Goal: Transaction & Acquisition: Obtain resource

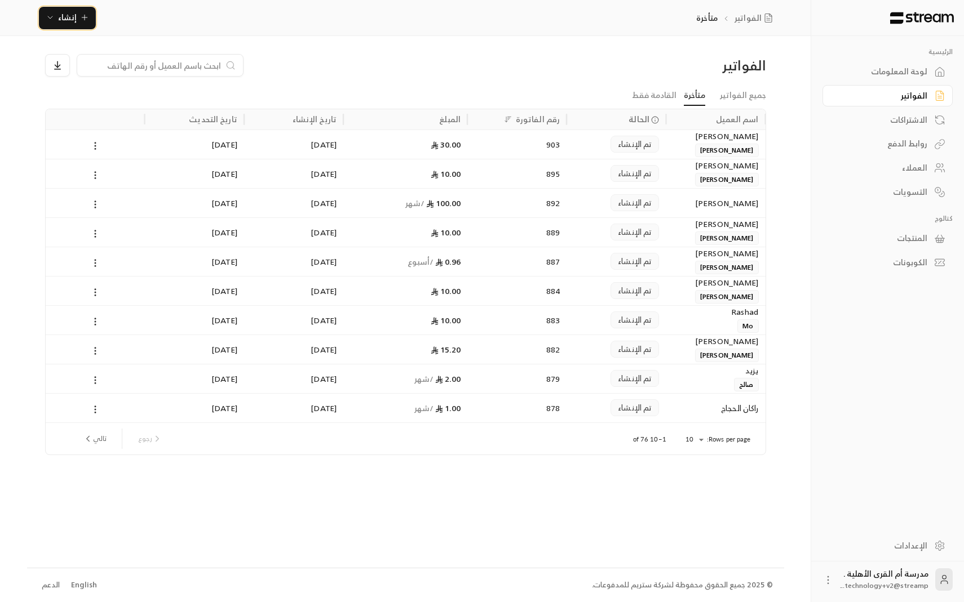
click at [76, 19] on span "إنشاء" at bounding box center [67, 17] width 43 height 14
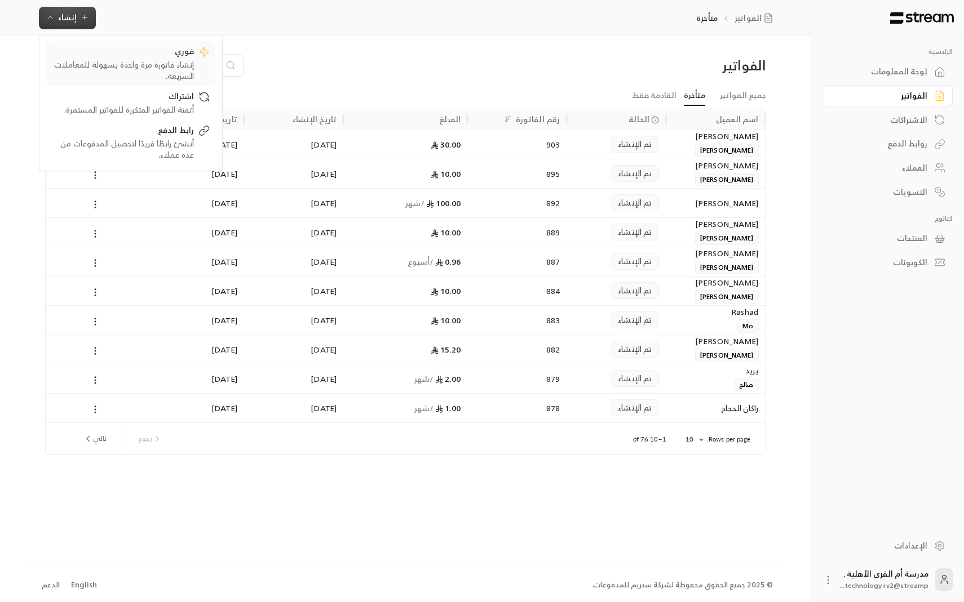
click at [125, 71] on div "إنشاء فاتورة مرة واحدة بسهولة للمعاملات السريعة." at bounding box center [123, 70] width 142 height 23
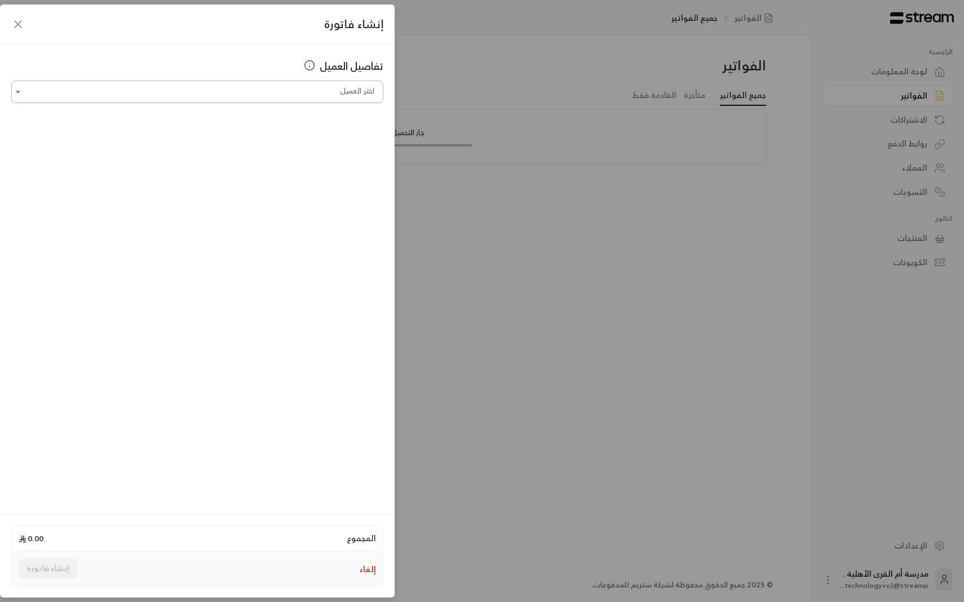
click at [188, 94] on input "اختر العميل" at bounding box center [197, 92] width 372 height 20
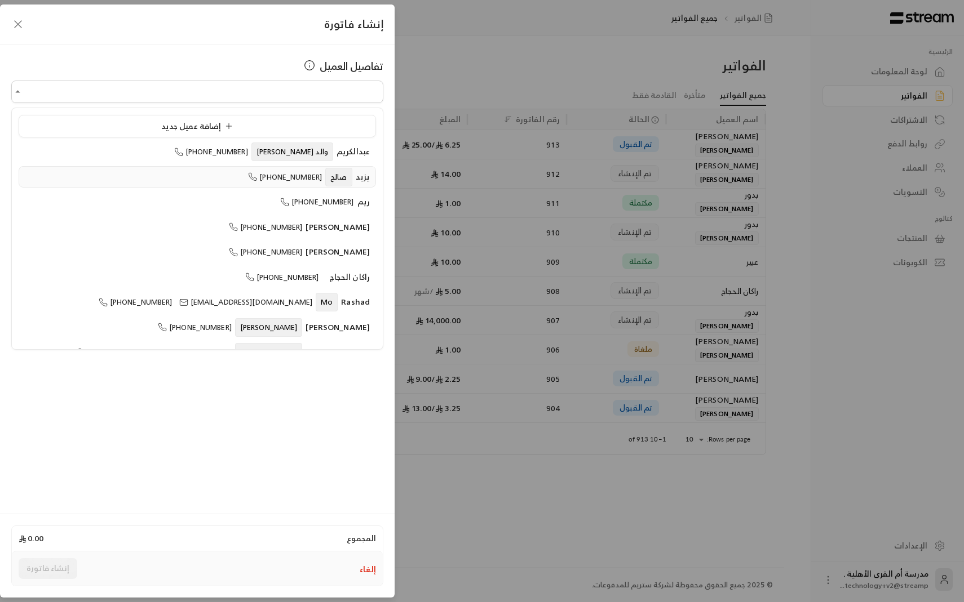
click at [367, 171] on span "يزيد" at bounding box center [363, 177] width 15 height 14
type input "**********"
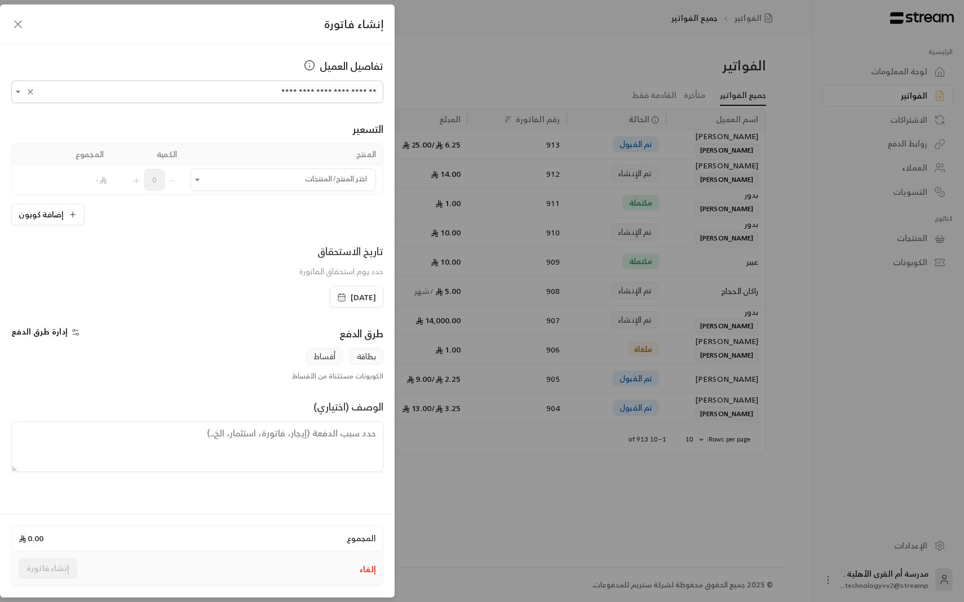
click at [252, 52] on div "**********" at bounding box center [197, 278] width 394 height 466
click at [288, 178] on input "اختر العميل" at bounding box center [282, 180] width 185 height 20
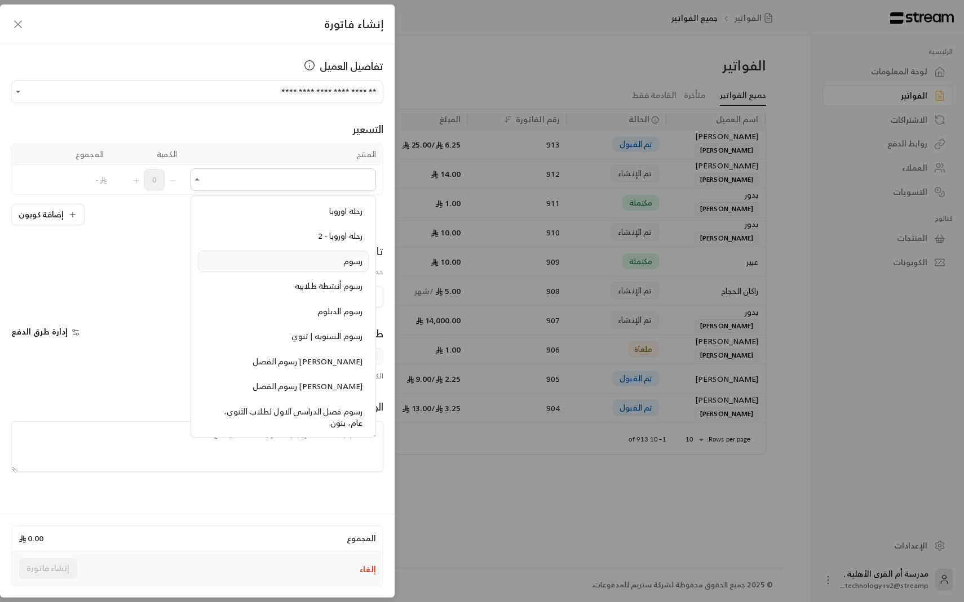
scroll to position [521, 0]
click at [348, 290] on span "رسوم أنشطة طلابية" at bounding box center [329, 287] width 68 height 14
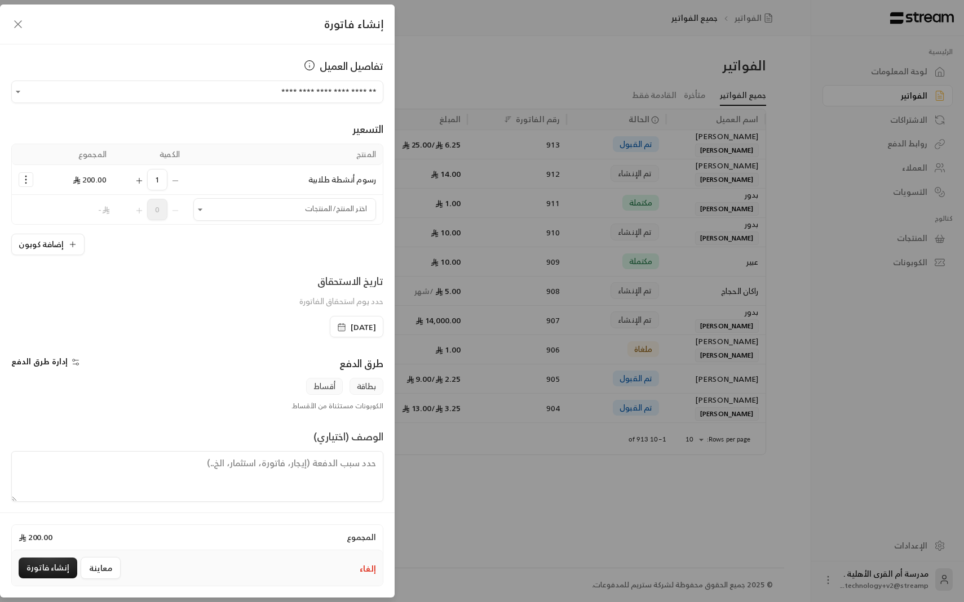
click at [29, 181] on icon "Selected Products" at bounding box center [25, 179] width 11 height 11
click at [64, 230] on span "إزالة المنتج" at bounding box center [73, 227] width 33 height 13
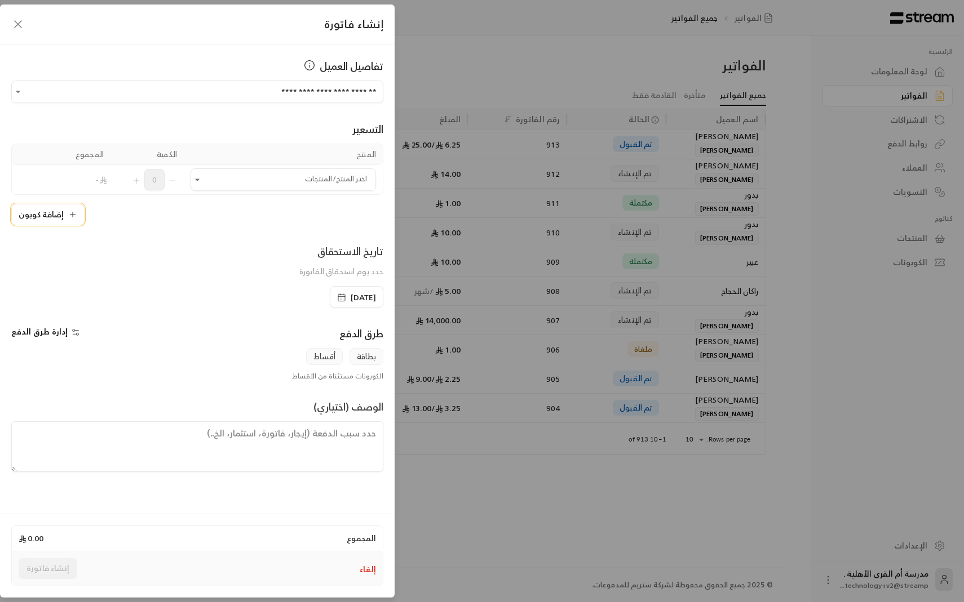
click at [52, 215] on button "إضافة كوبون" at bounding box center [47, 214] width 73 height 21
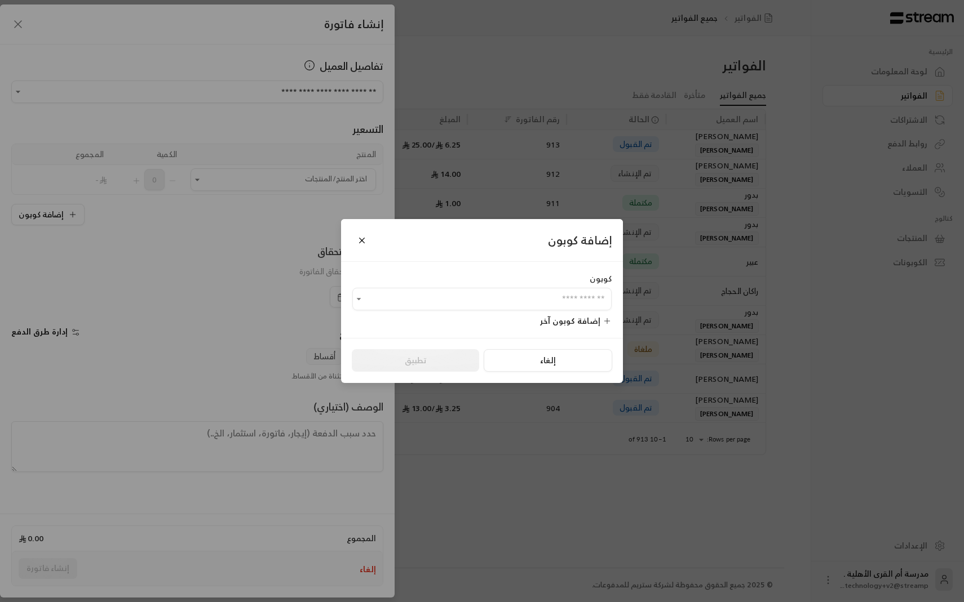
click at [124, 211] on div "إضافة كوبون كوبون ​ إضافة كوبون آخر إلغاء تطبيق" at bounding box center [482, 301] width 964 height 602
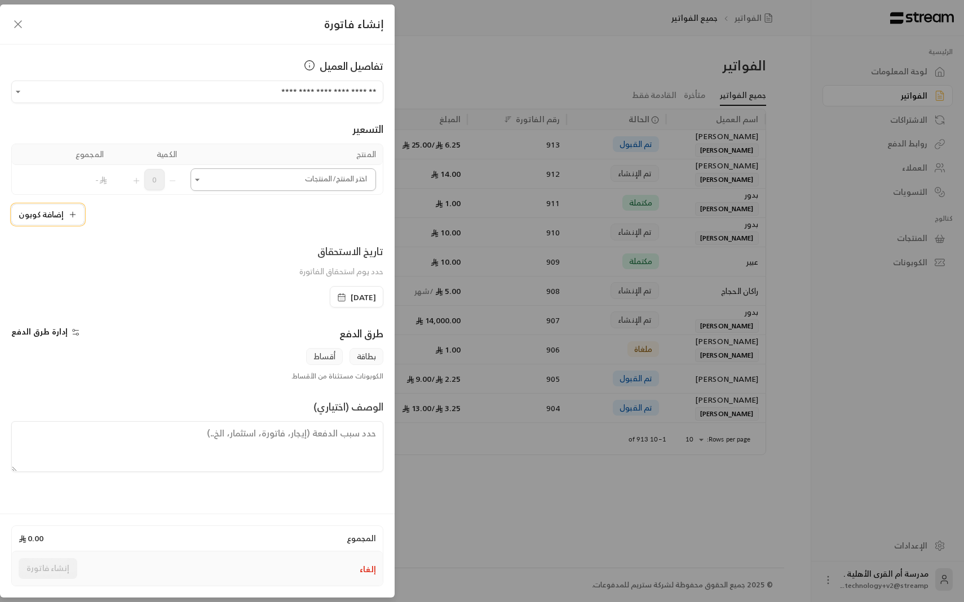
click at [203, 180] on button "Open" at bounding box center [197, 180] width 14 height 14
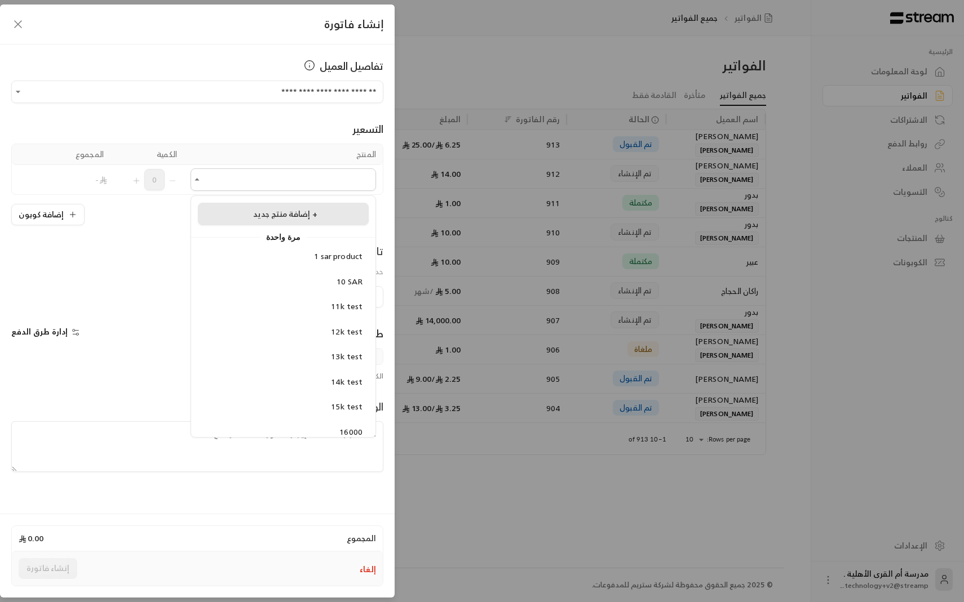
click at [235, 220] on div "إضافة منتج جديد +" at bounding box center [283, 215] width 158 height 12
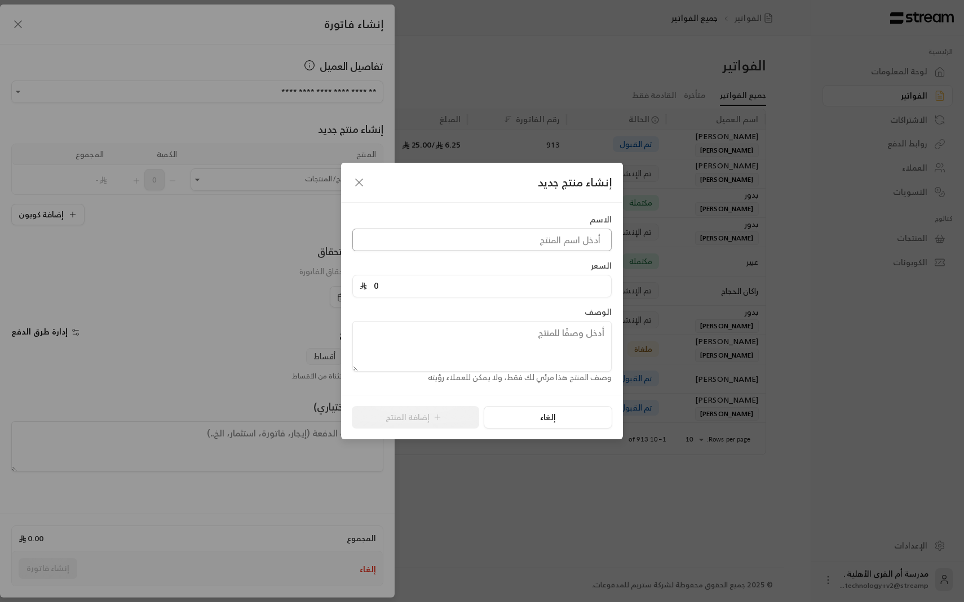
click at [441, 242] on input at bounding box center [481, 240] width 259 height 23
type input "bus"
click at [434, 295] on input "0" at bounding box center [485, 286] width 237 height 21
type input "10"
click at [420, 418] on button "إضافة المنتج" at bounding box center [415, 417] width 127 height 23
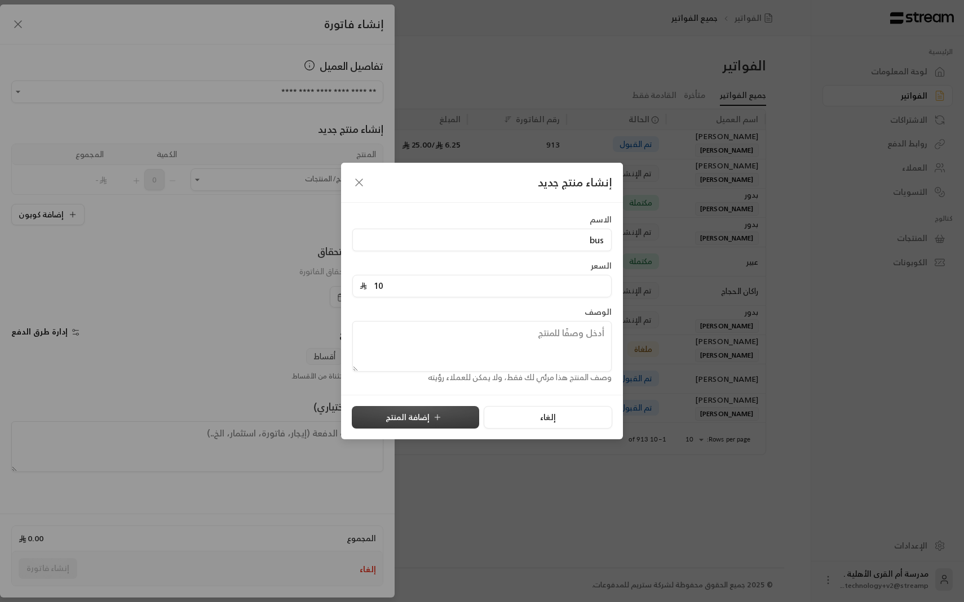
type input "0"
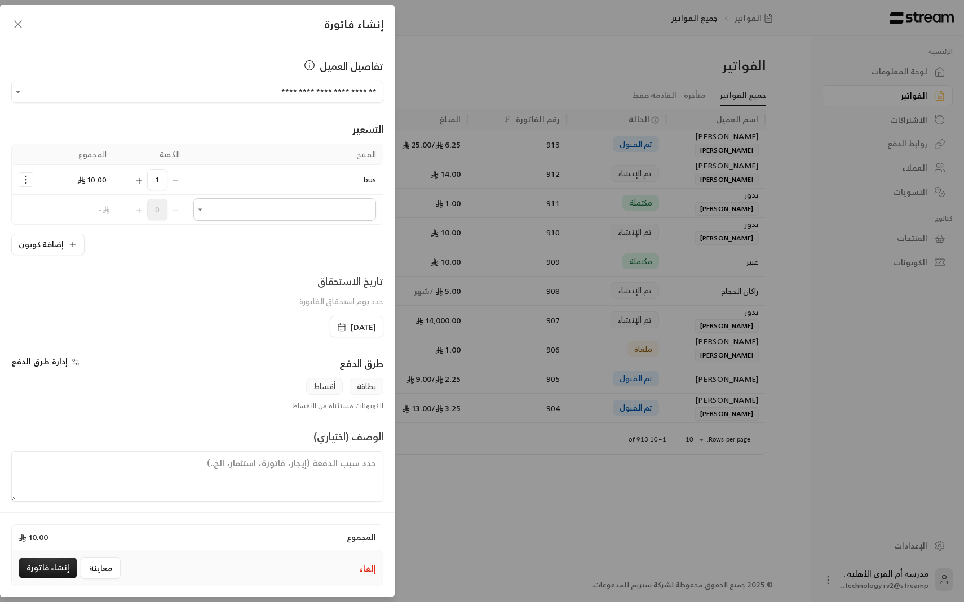
click at [18, 20] on icon "button" at bounding box center [18, 24] width 14 height 14
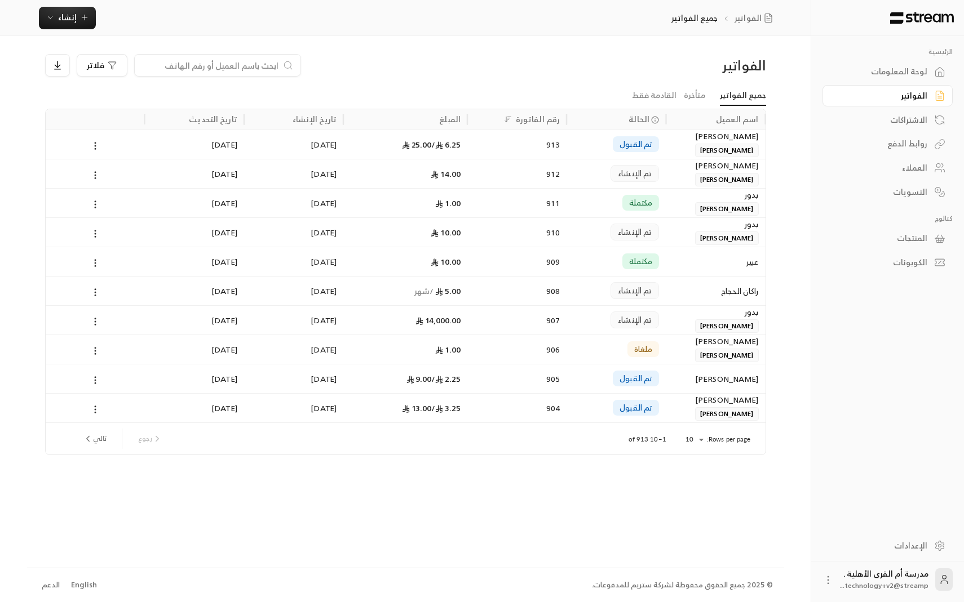
click at [674, 141] on div "[PERSON_NAME]" at bounding box center [715, 136] width 86 height 12
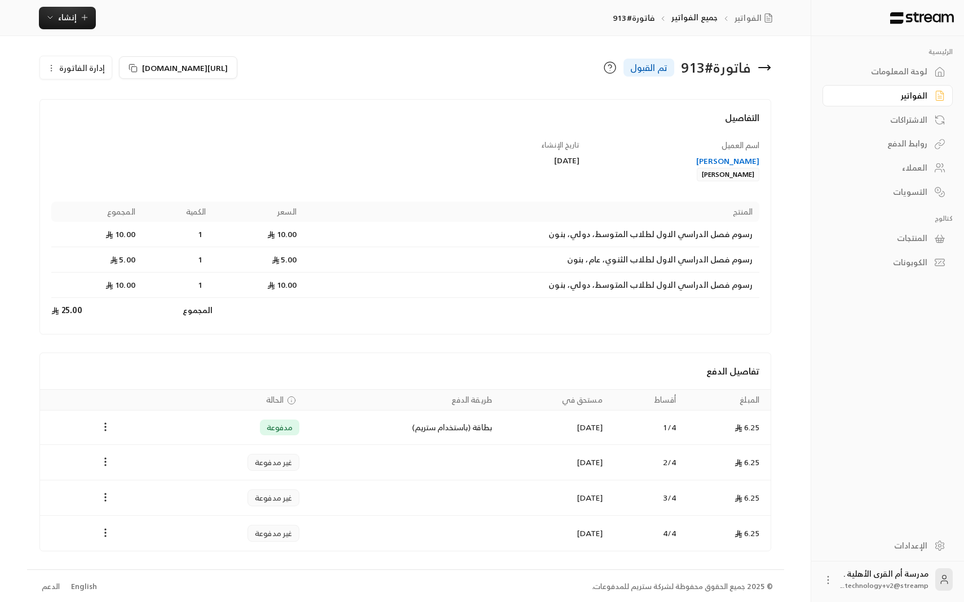
click at [731, 167] on link "[PERSON_NAME]" at bounding box center [675, 168] width 169 height 25
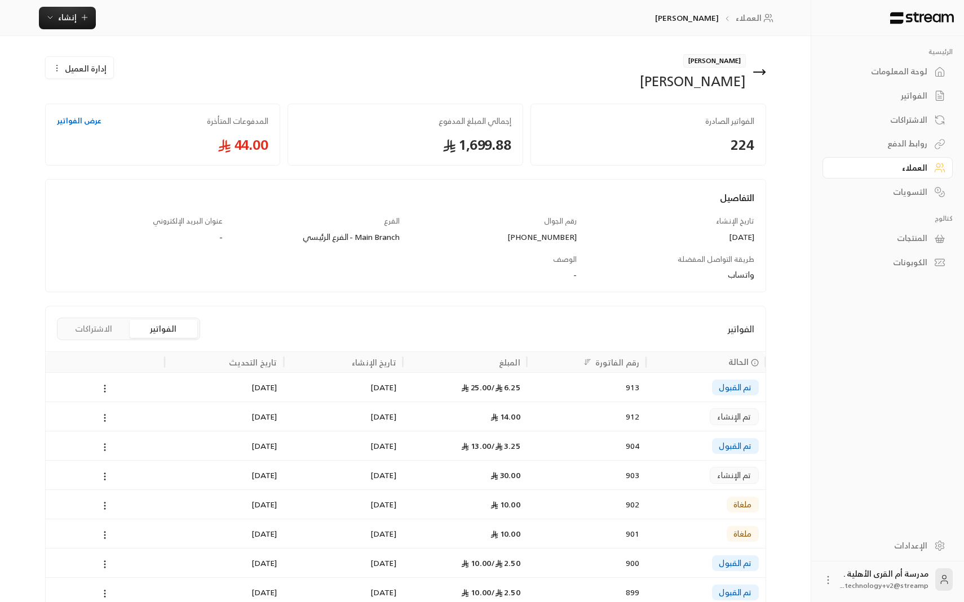
scroll to position [78, 0]
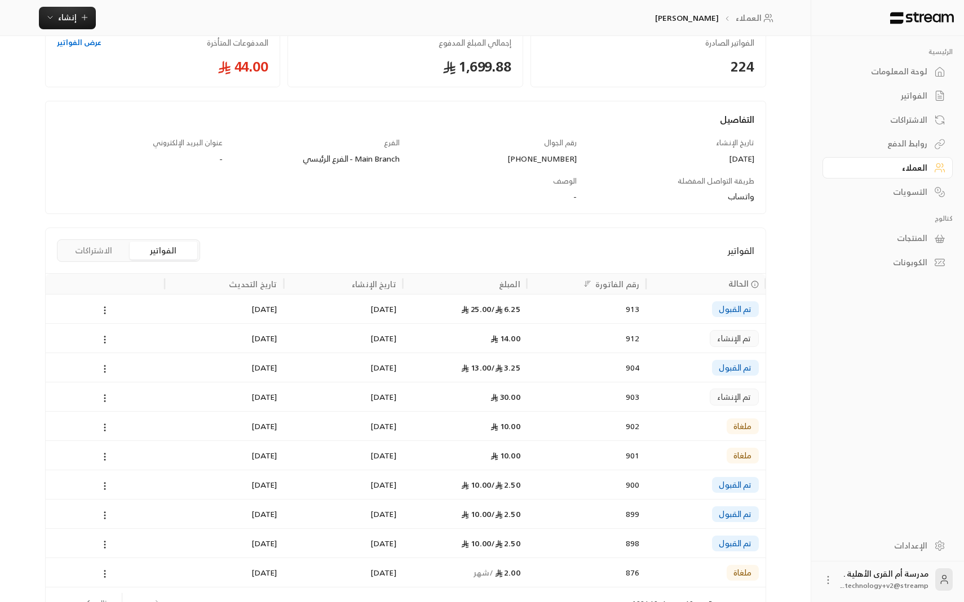
click at [111, 256] on button "الاشتراكات" at bounding box center [94, 251] width 68 height 18
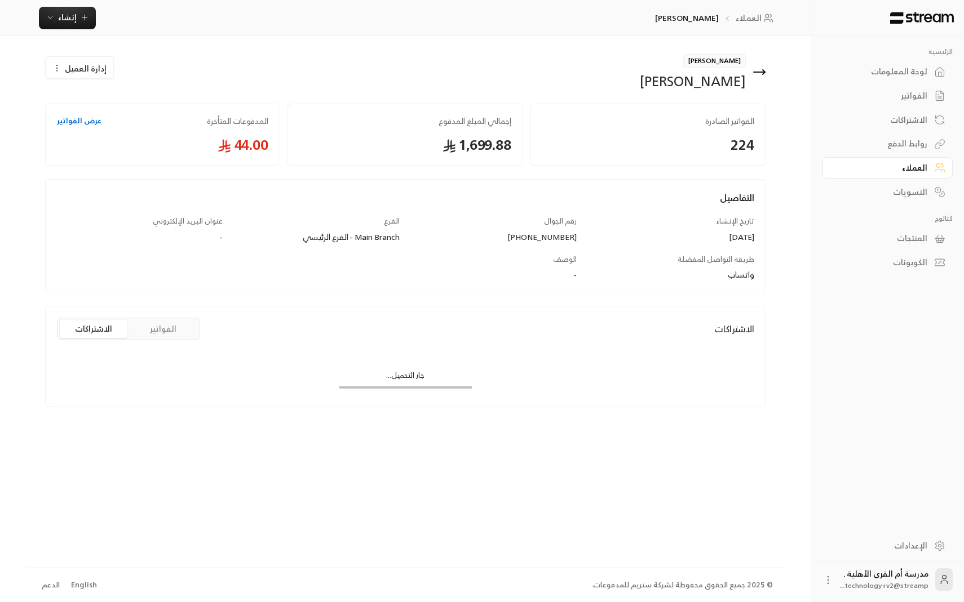
scroll to position [0, 0]
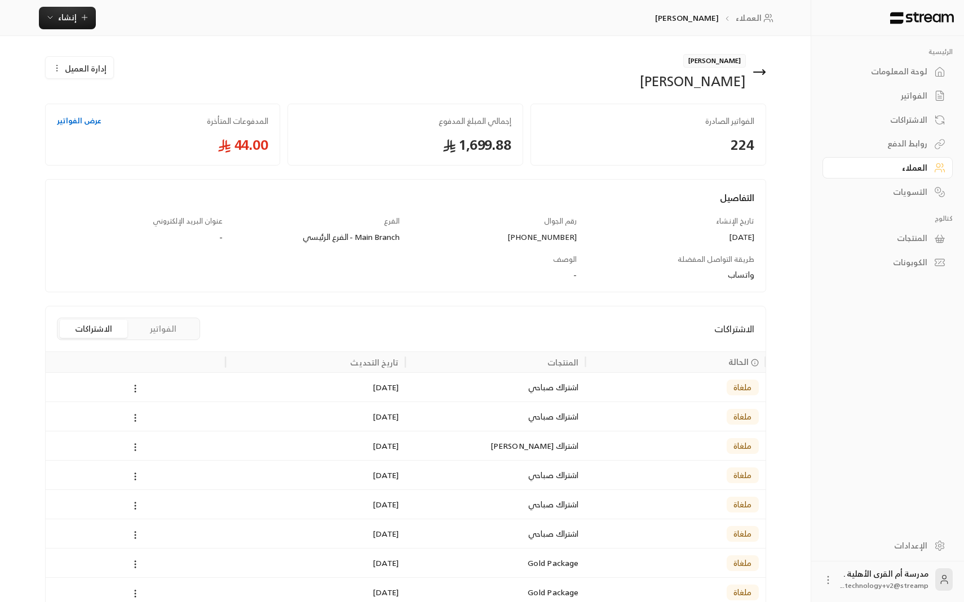
click at [166, 334] on button "الفواتير" at bounding box center [164, 329] width 68 height 18
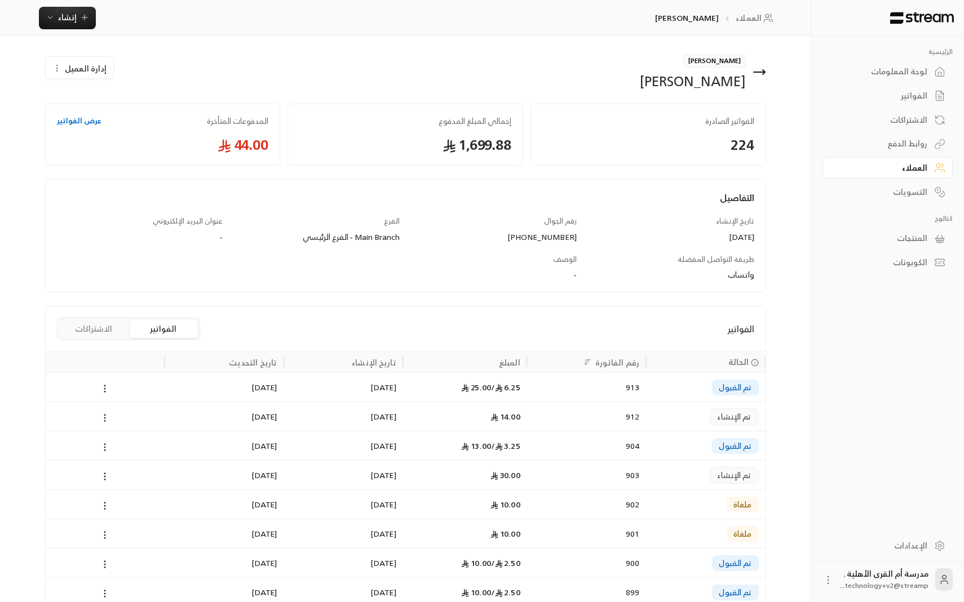
scroll to position [106, 0]
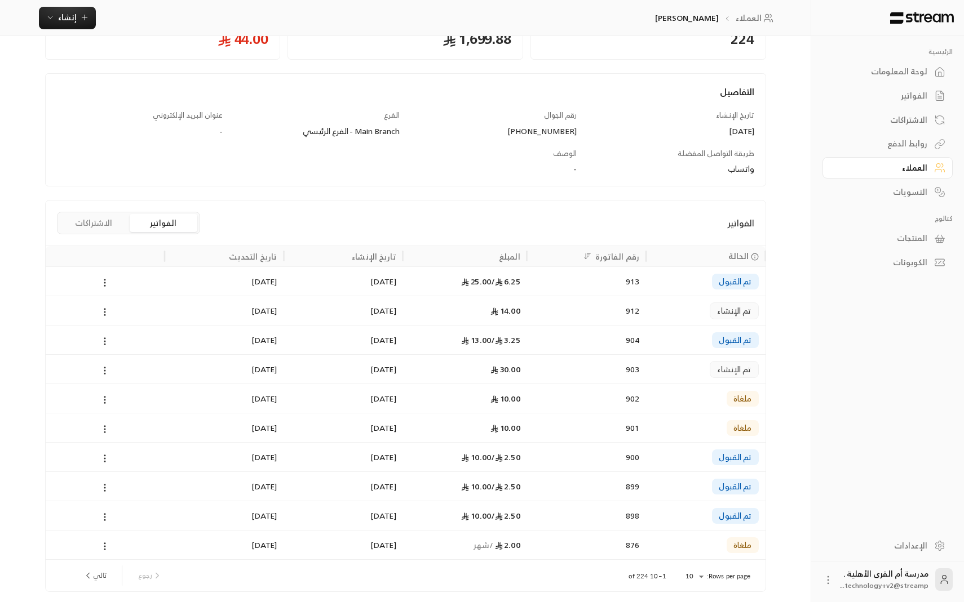
click at [467, 284] on icon at bounding box center [465, 282] width 8 height 8
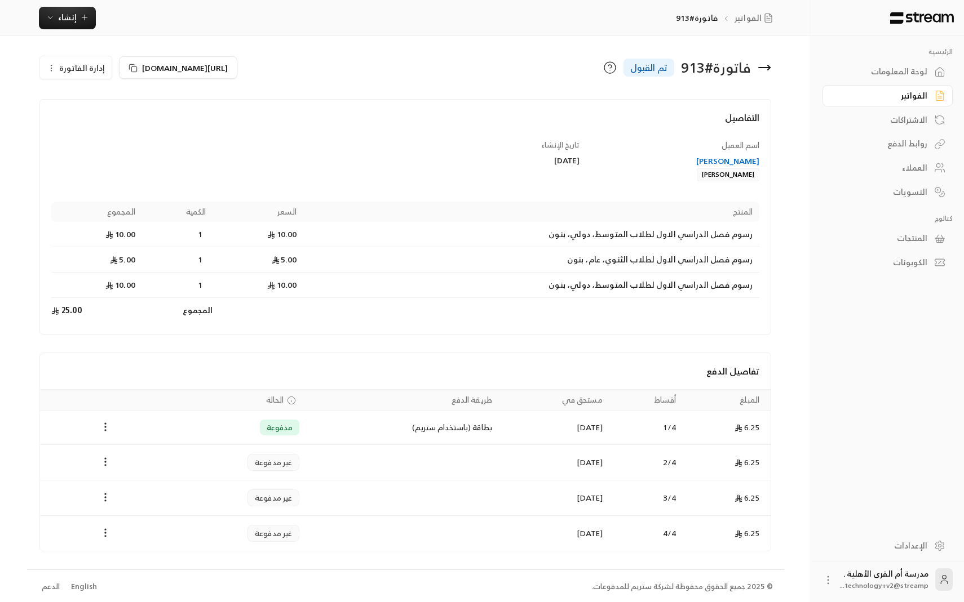
scroll to position [2, 0]
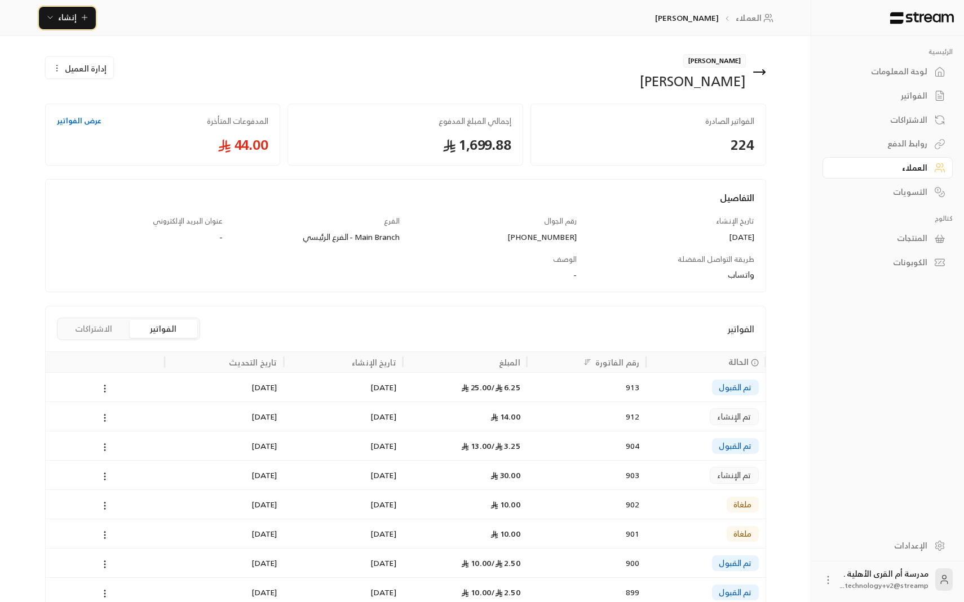
click at [85, 25] on button "إنشاء" at bounding box center [67, 18] width 57 height 23
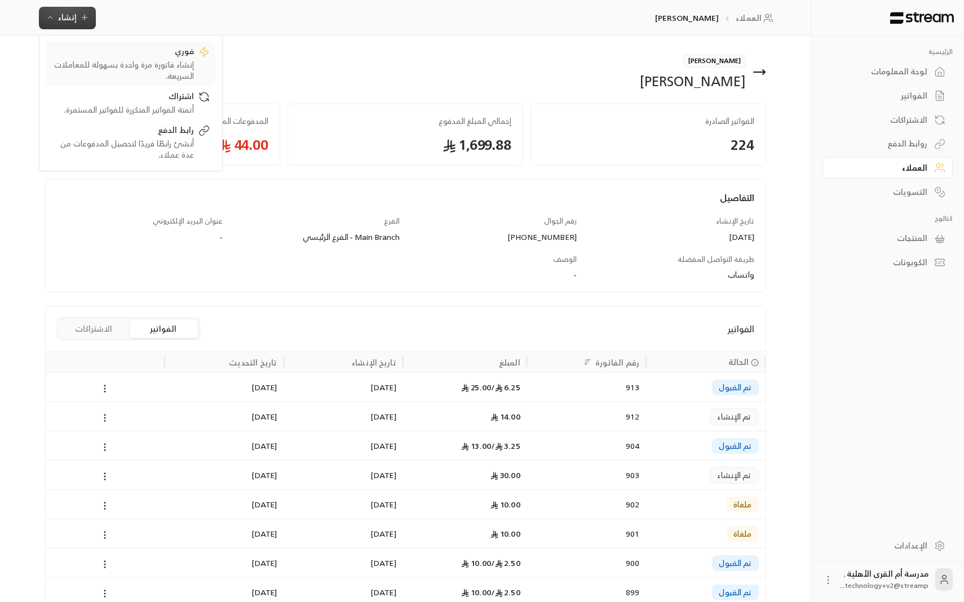
click at [124, 70] on div "إنشاء فاتورة مرة واحدة بسهولة للمعاملات السريعة." at bounding box center [123, 70] width 142 height 23
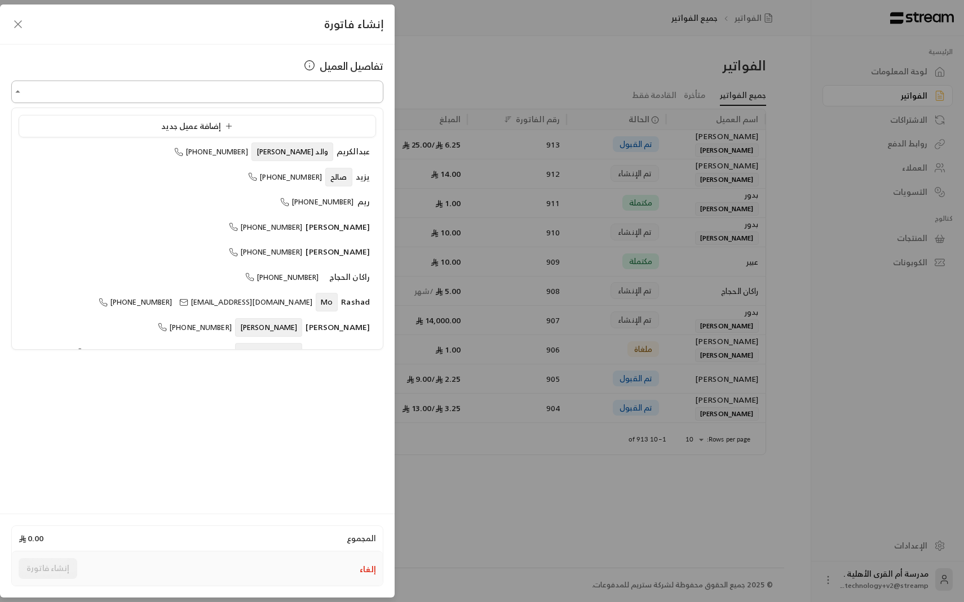
click at [254, 82] on input "اختر العميل" at bounding box center [197, 92] width 372 height 20
click at [521, 128] on div "إنشاء فاتورة تفاصيل [PERSON_NAME] 0.00 إلغاء إنشاء فاتورة" at bounding box center [482, 301] width 964 height 602
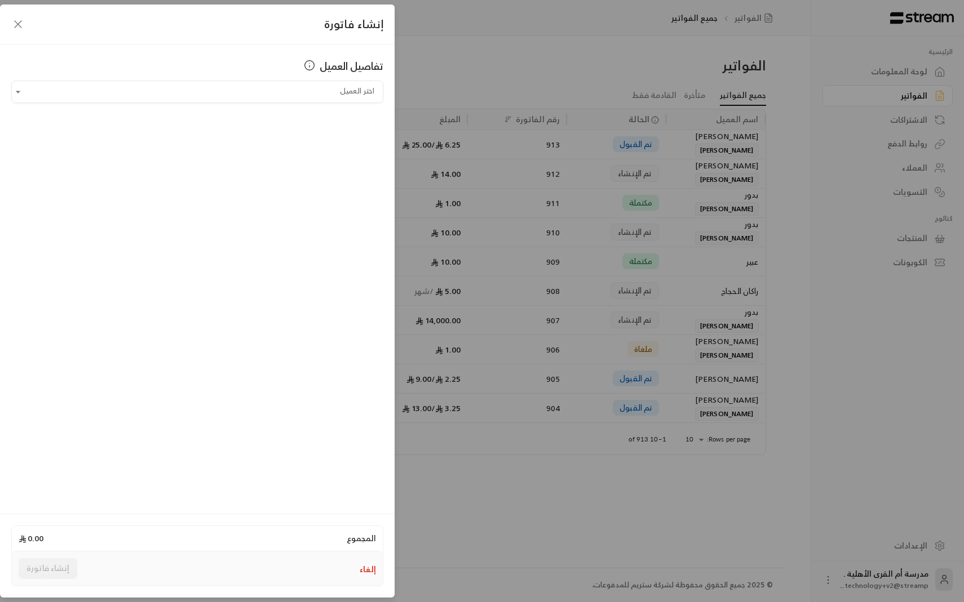
click at [12, 20] on icon "button" at bounding box center [18, 24] width 14 height 14
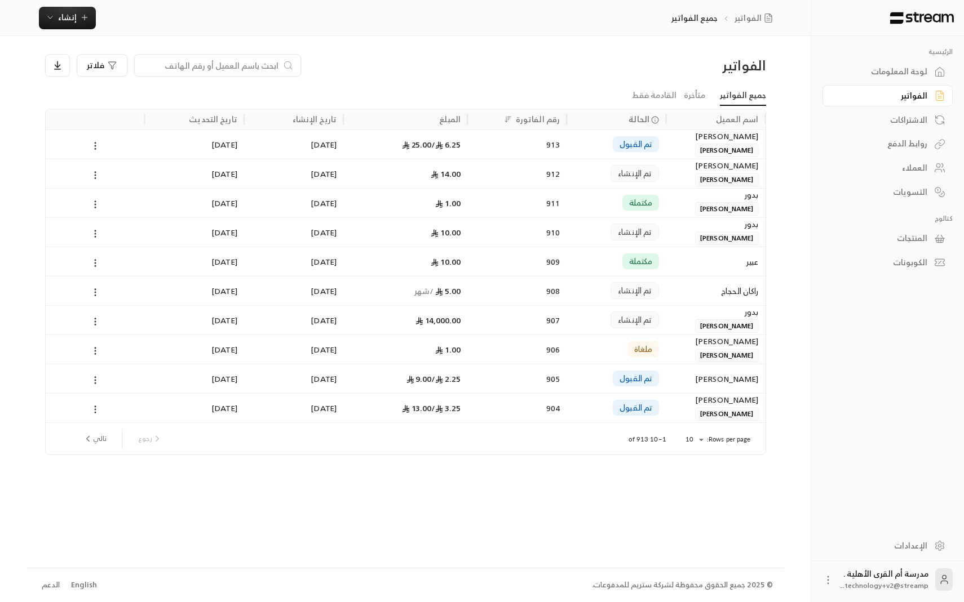
click at [525, 198] on div "911" at bounding box center [517, 203] width 86 height 29
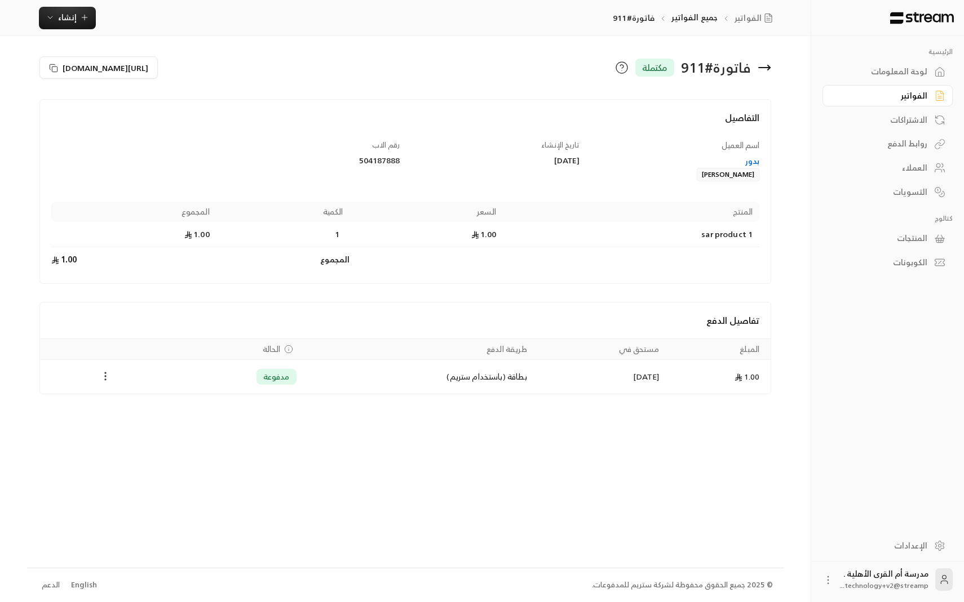
click at [105, 381] on icon "Payments" at bounding box center [105, 376] width 11 height 11
click at [118, 411] on li "تحميل الفاتورة" at bounding box center [132, 406] width 57 height 20
click at [910, 94] on div "الفواتير" at bounding box center [881, 95] width 91 height 11
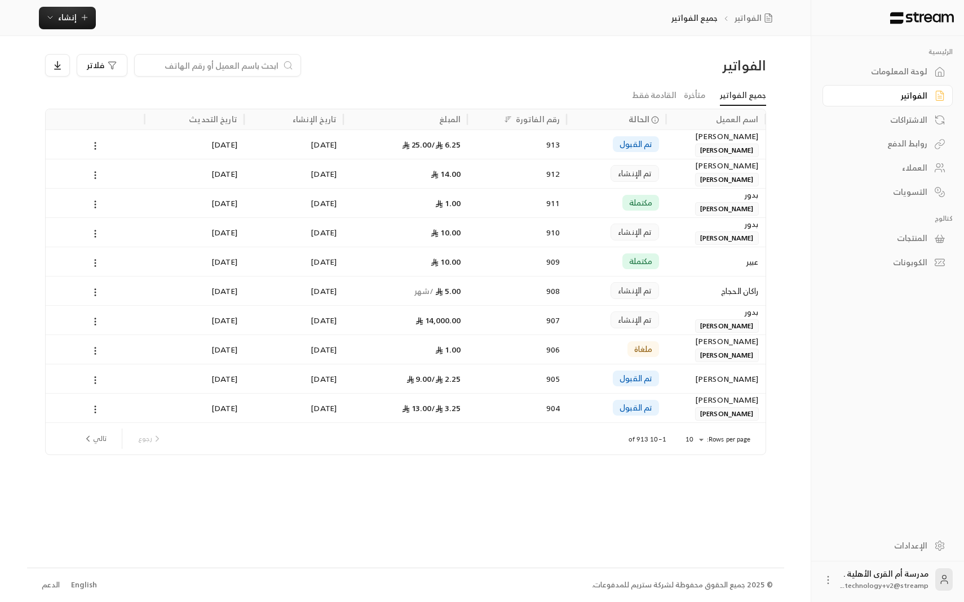
click at [738, 140] on div "[PERSON_NAME]" at bounding box center [715, 136] width 86 height 12
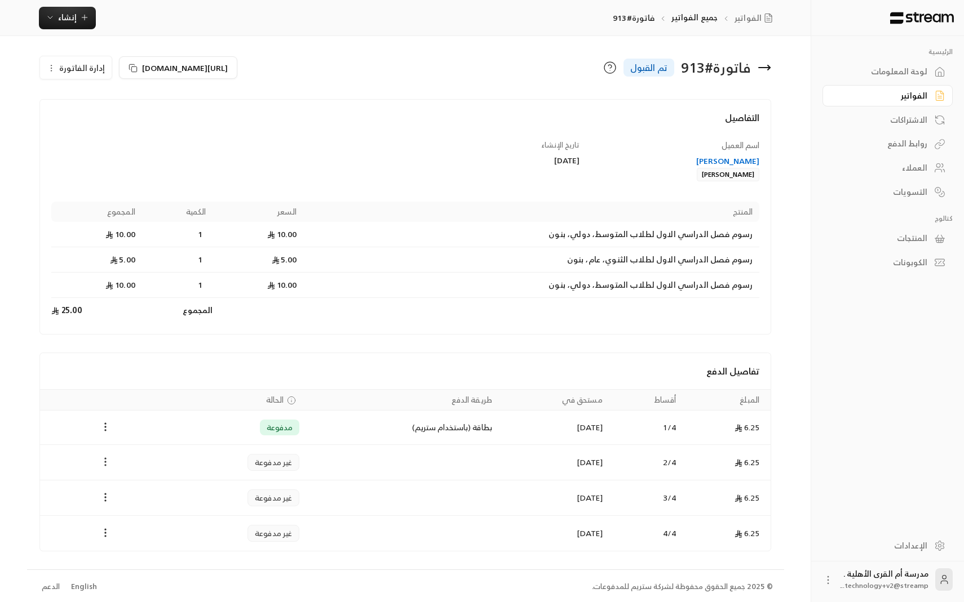
click at [103, 462] on icon "Payments" at bounding box center [105, 461] width 11 height 11
click at [100, 428] on div at bounding box center [482, 301] width 964 height 602
click at [107, 428] on icon "Payments" at bounding box center [105, 427] width 11 height 11
click at [122, 455] on li "تحميل الفاتورة" at bounding box center [132, 456] width 57 height 20
